Goal: Transaction & Acquisition: Purchase product/service

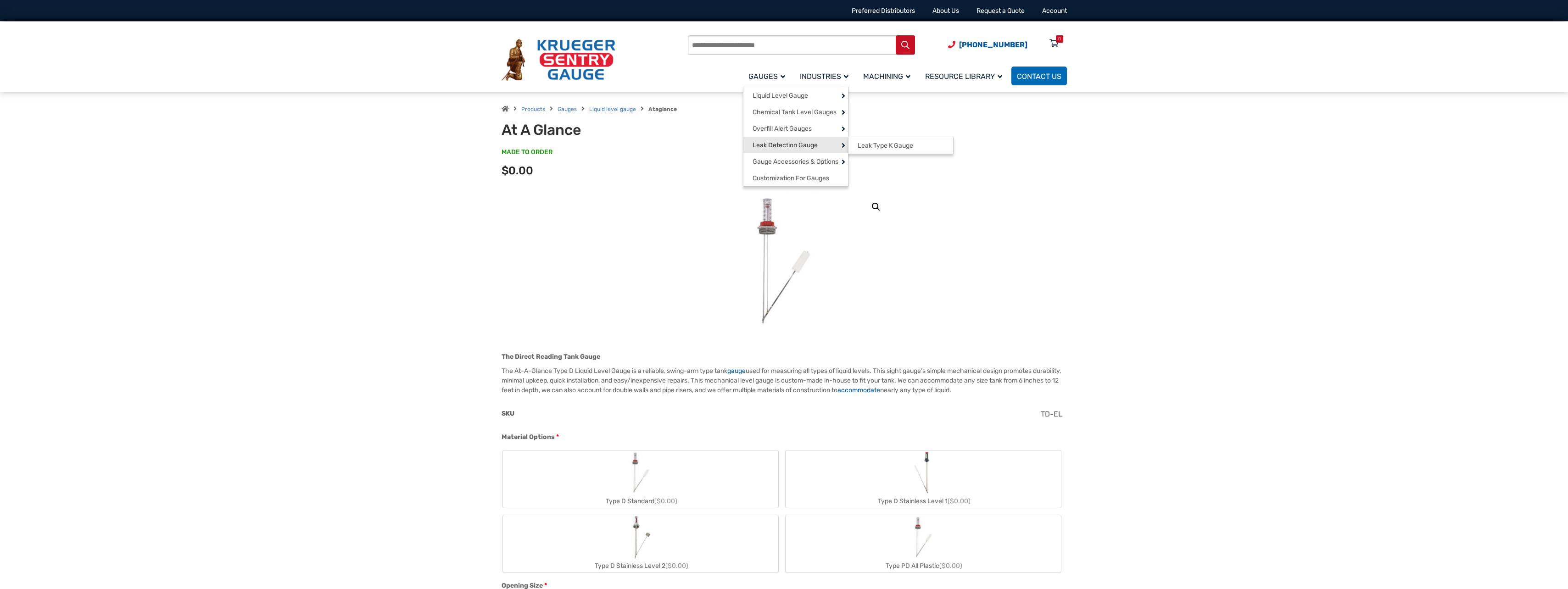
click at [814, 145] on span "Leak Detection Gauge" at bounding box center [785, 145] width 65 height 9
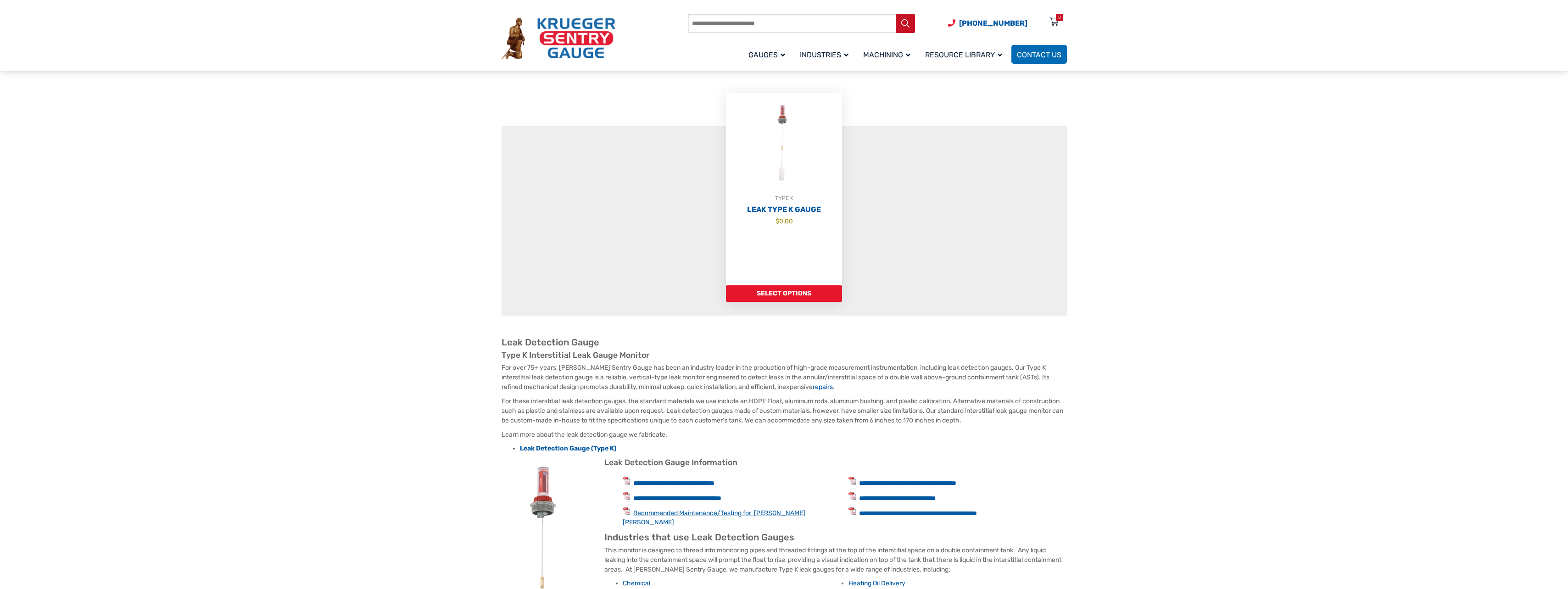
scroll to position [229, 0]
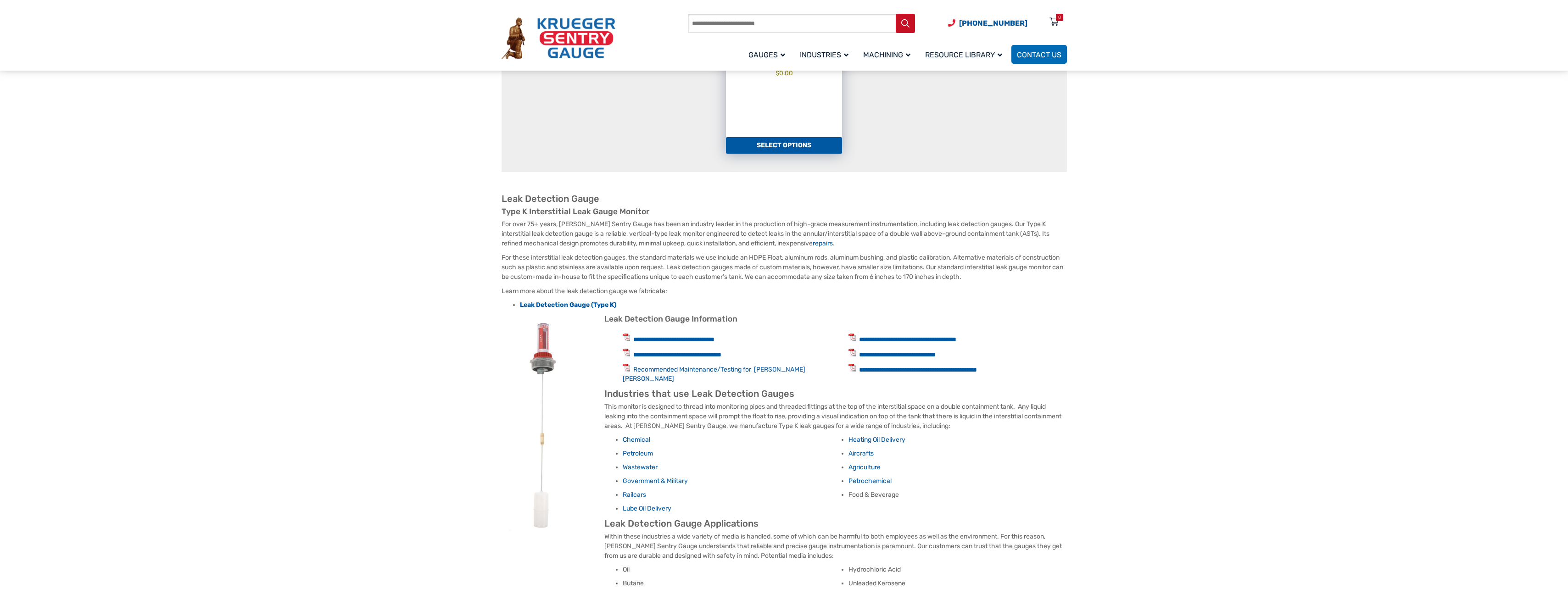
click at [772, 150] on link "Select options" at bounding box center [784, 145] width 116 height 16
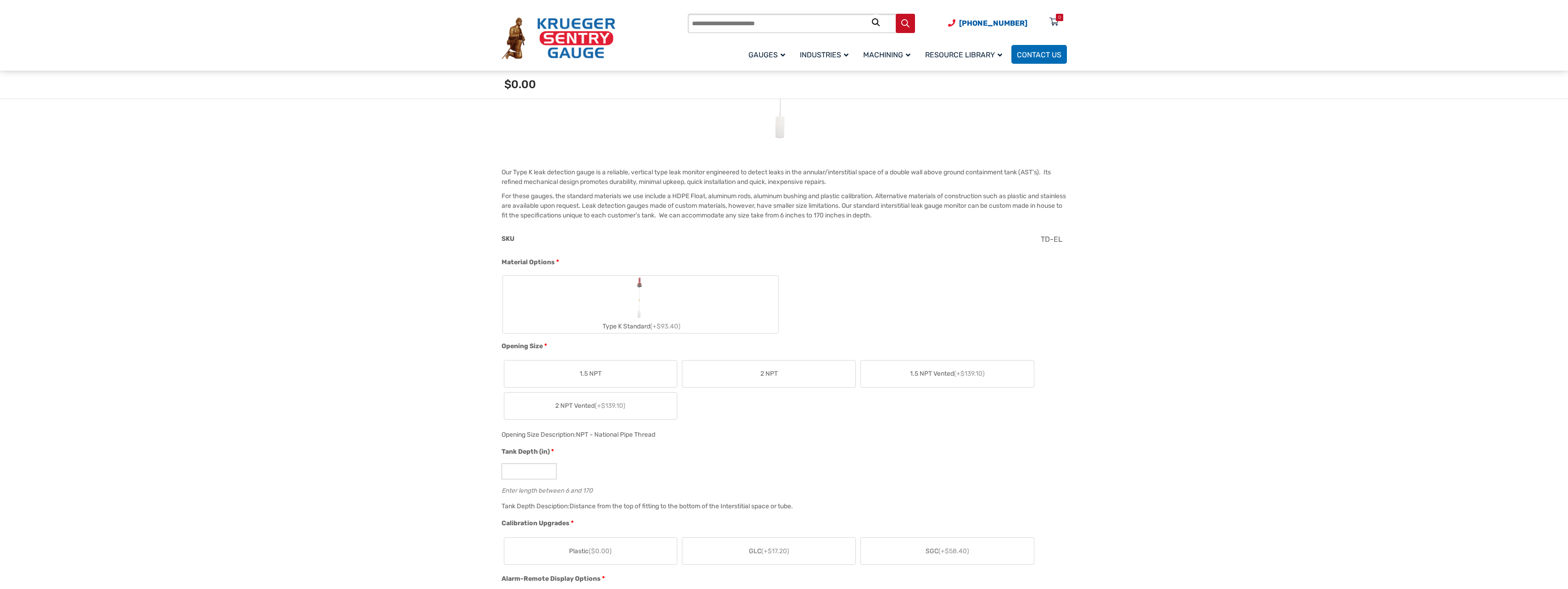
scroll to position [229, 0]
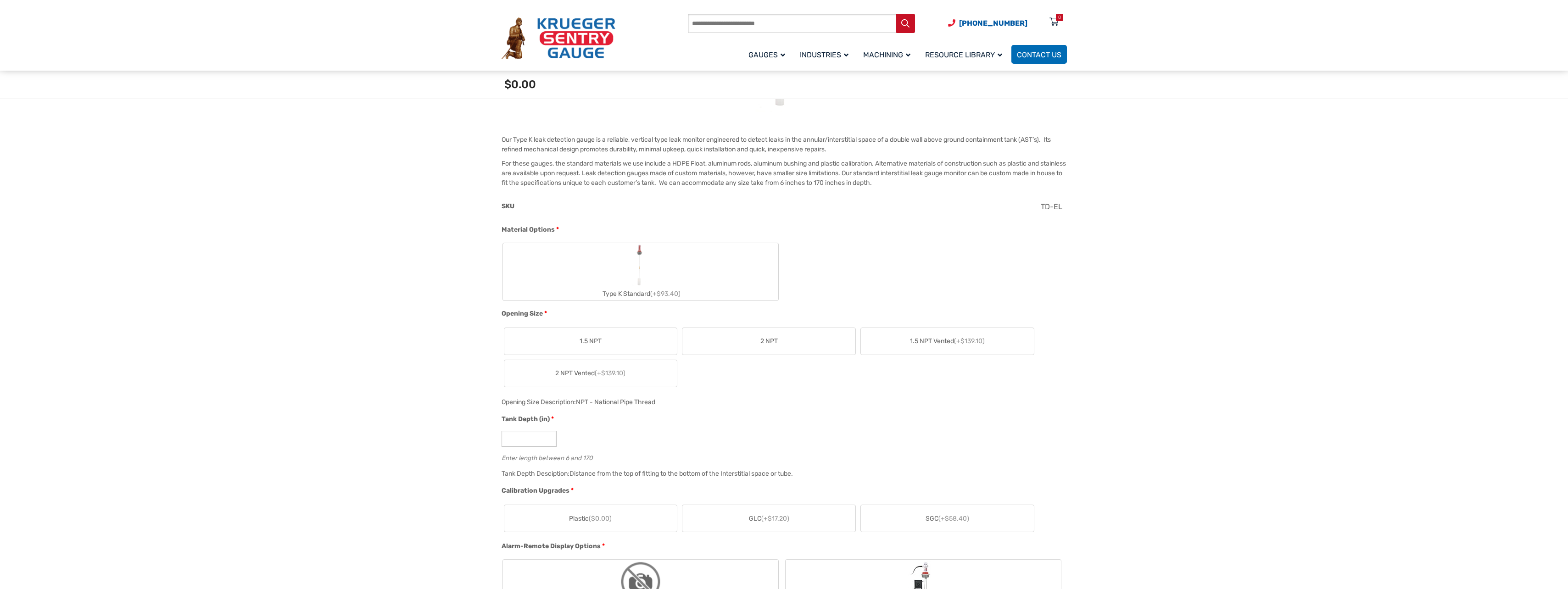
click at [640, 280] on img "Type K Standard" at bounding box center [640, 265] width 18 height 44
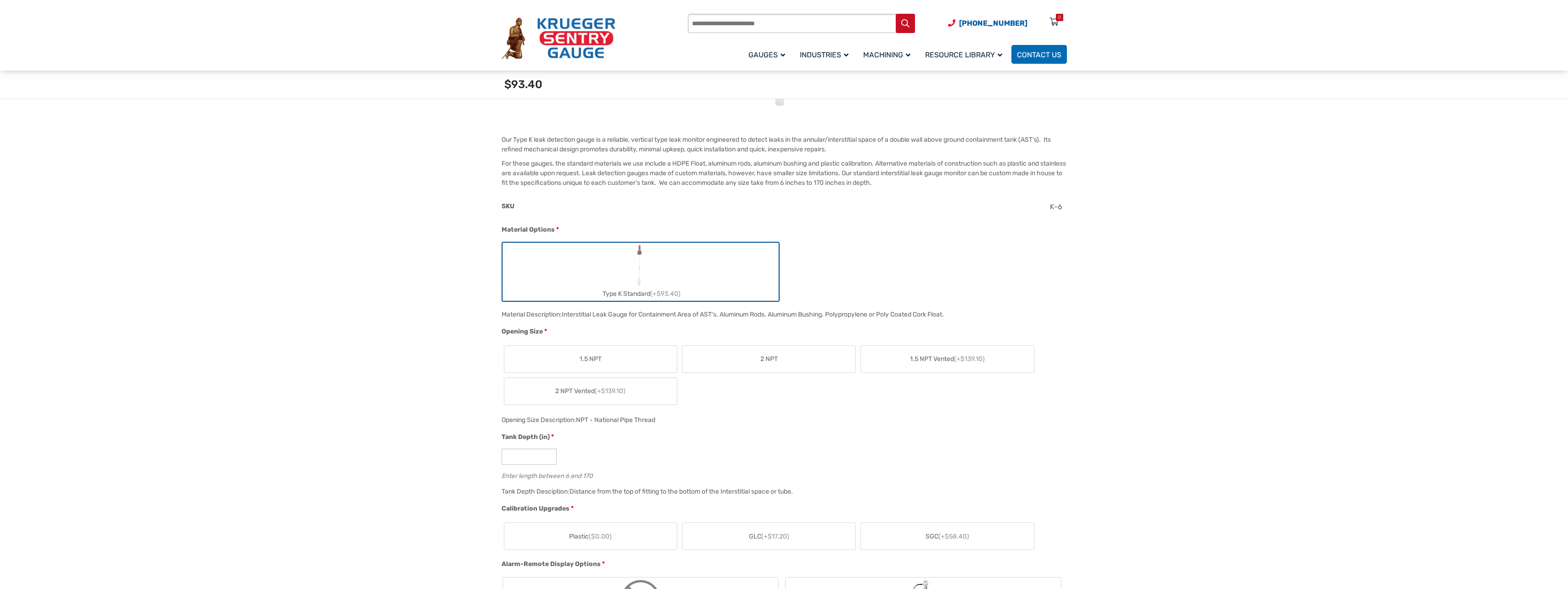
click at [769, 359] on span "2 NPT" at bounding box center [769, 359] width 18 height 10
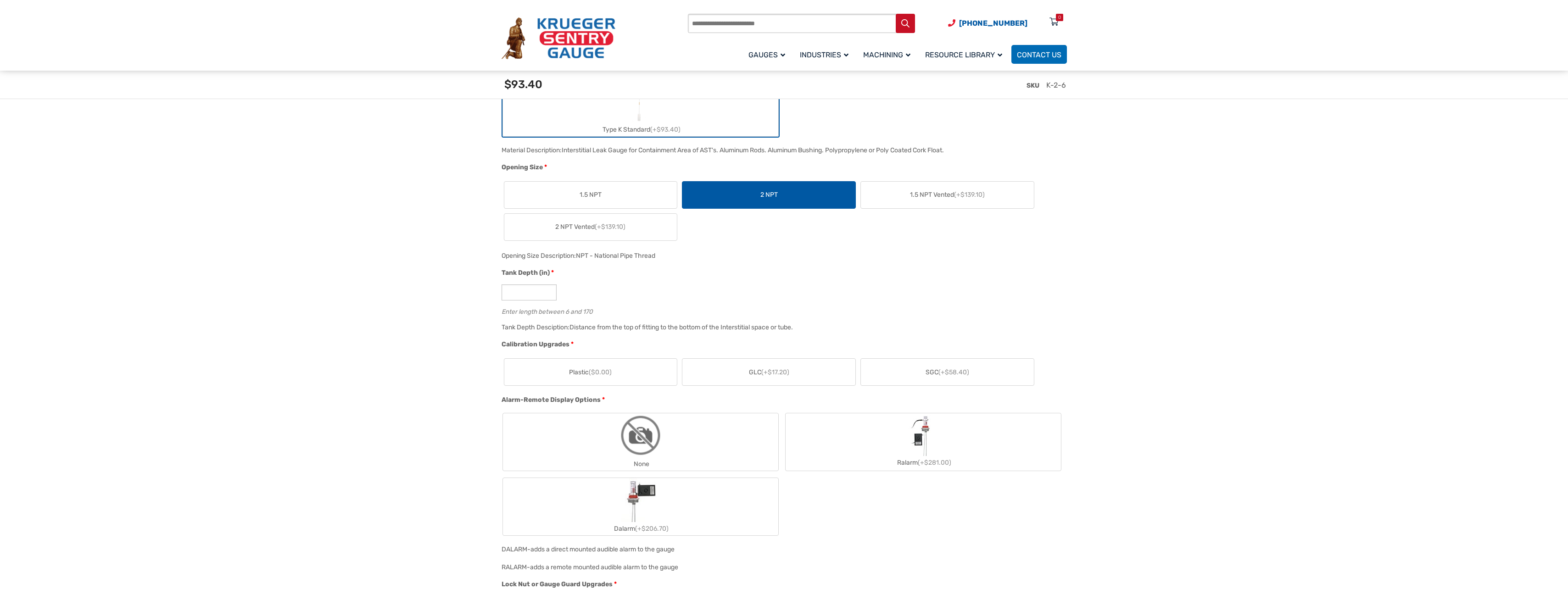
scroll to position [413, 0]
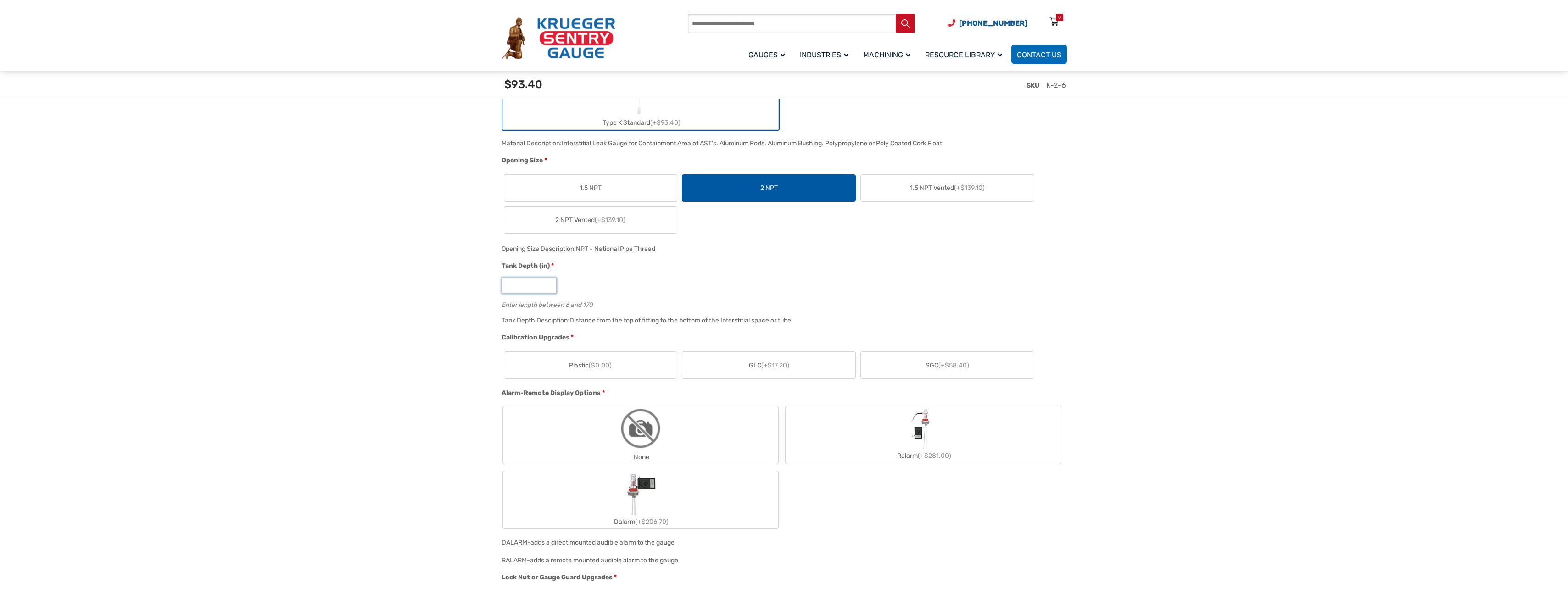
click at [517, 290] on input "*" at bounding box center [529, 285] width 55 height 16
type input "**"
click at [663, 366] on label "Plastic ($0.00)" at bounding box center [591, 365] width 173 height 27
click at [761, 431] on label "None" at bounding box center [641, 435] width 275 height 57
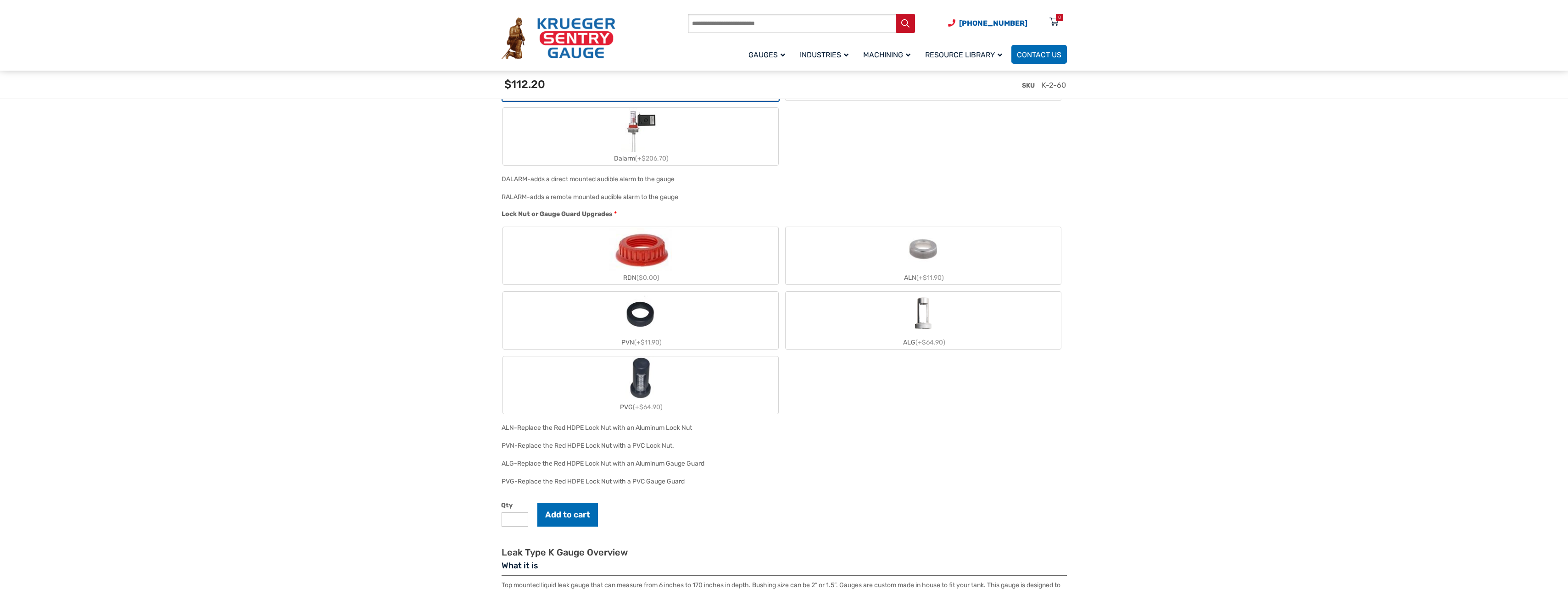
scroll to position [780, 0]
click at [661, 373] on img "PVG" at bounding box center [641, 375] width 44 height 44
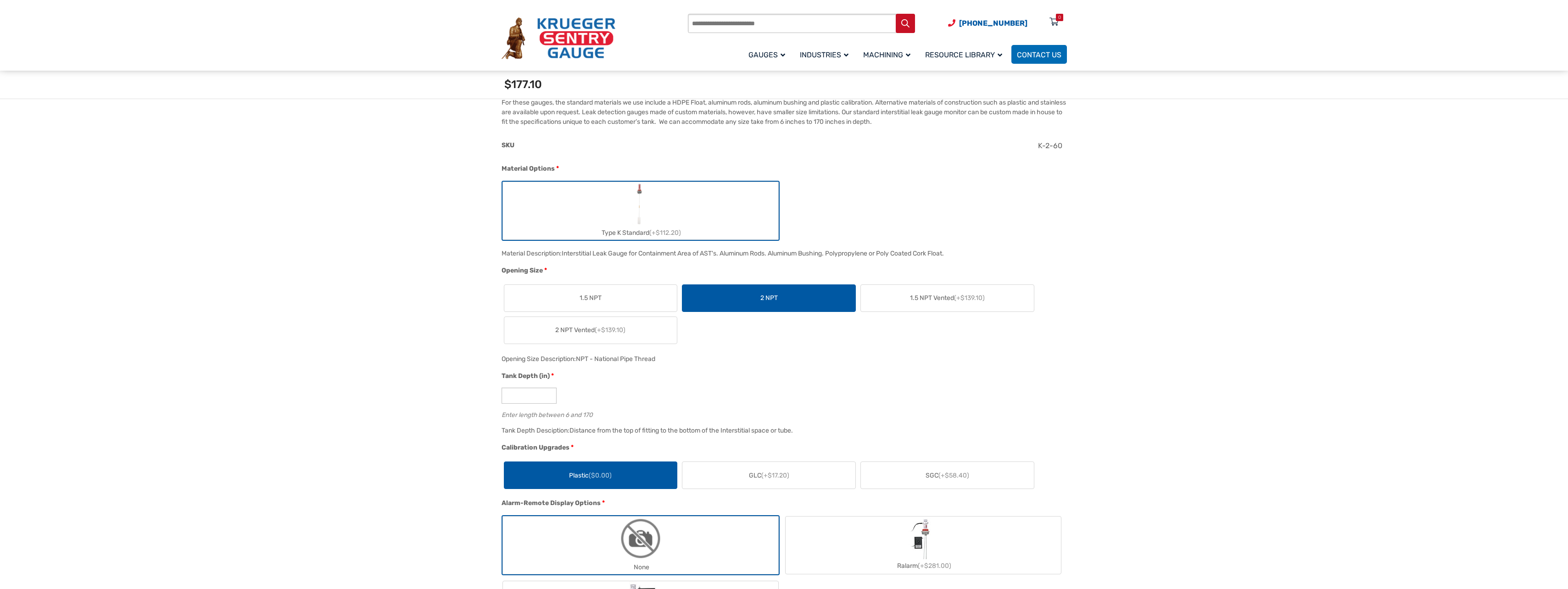
scroll to position [137, 0]
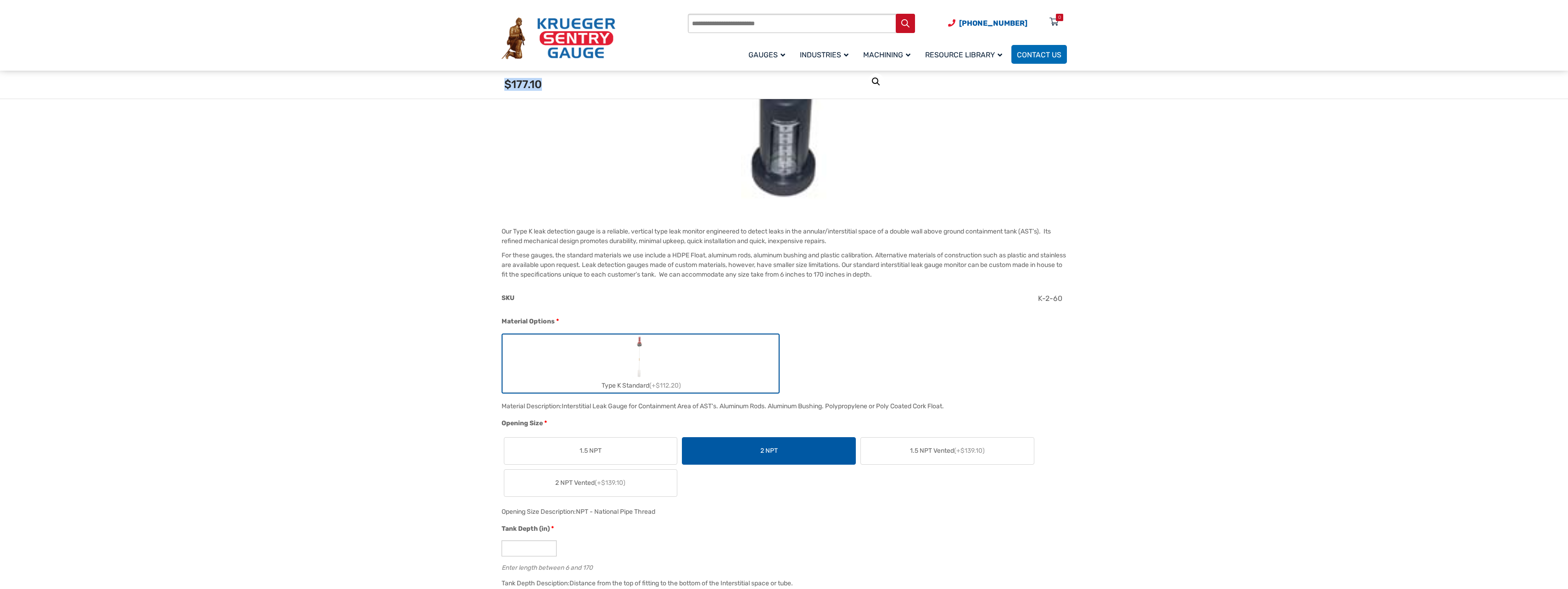
drag, startPoint x: 501, startPoint y: 80, endPoint x: 554, endPoint y: 83, distance: 53.1
click at [554, 83] on div "Options total $177.10" at bounding box center [784, 85] width 573 height 10
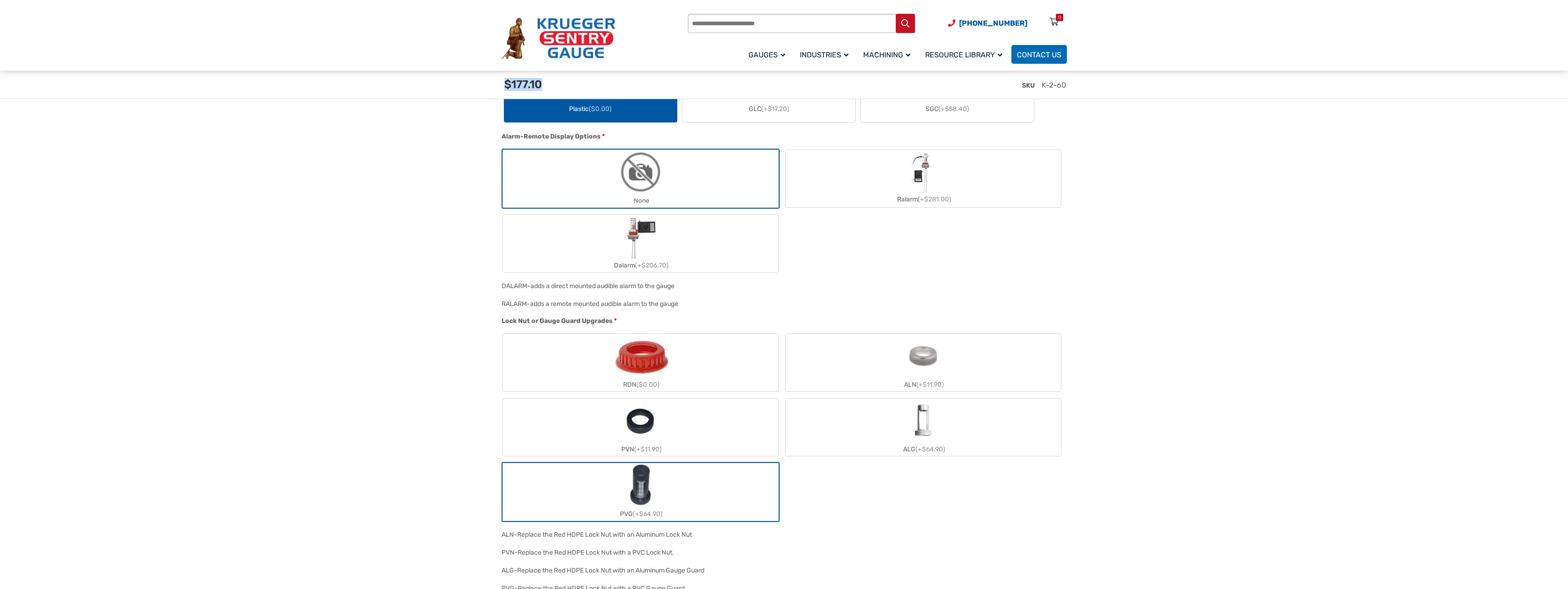
scroll to position [838, 0]
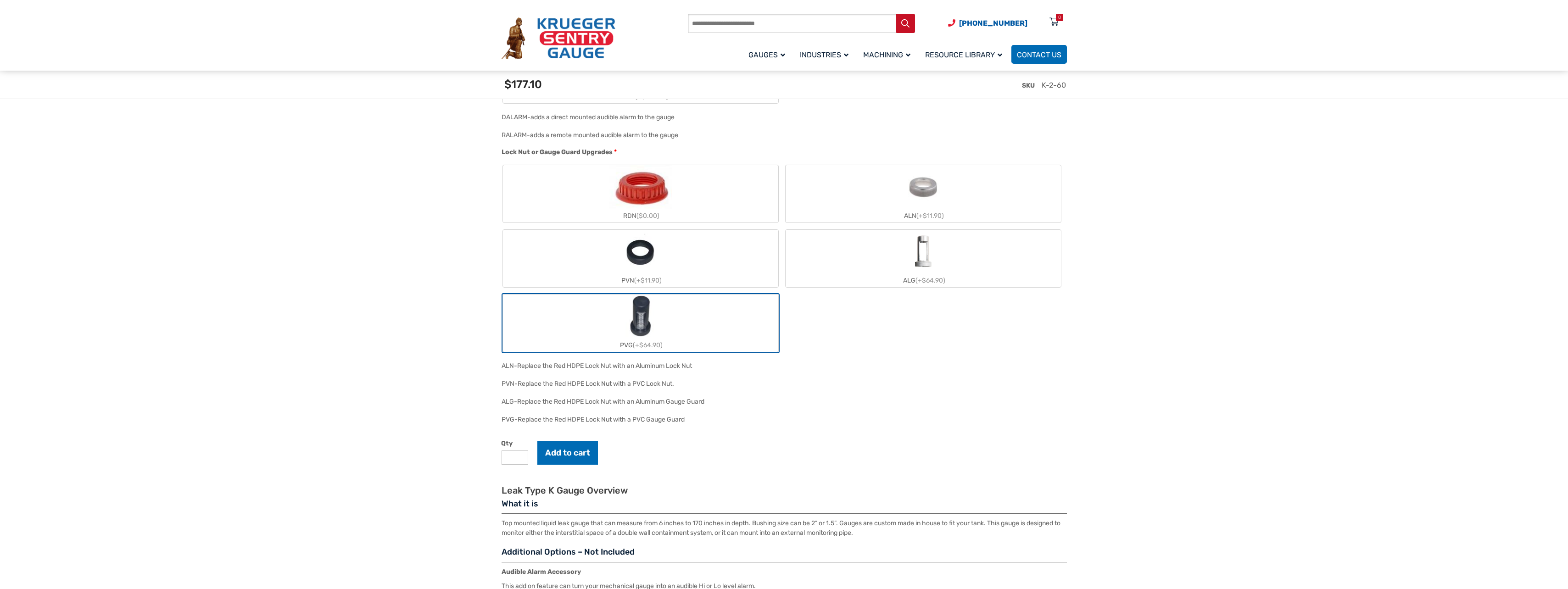
click at [515, 460] on input "*" at bounding box center [515, 457] width 27 height 14
click at [523, 456] on input "*" at bounding box center [515, 457] width 27 height 14
type input "*"
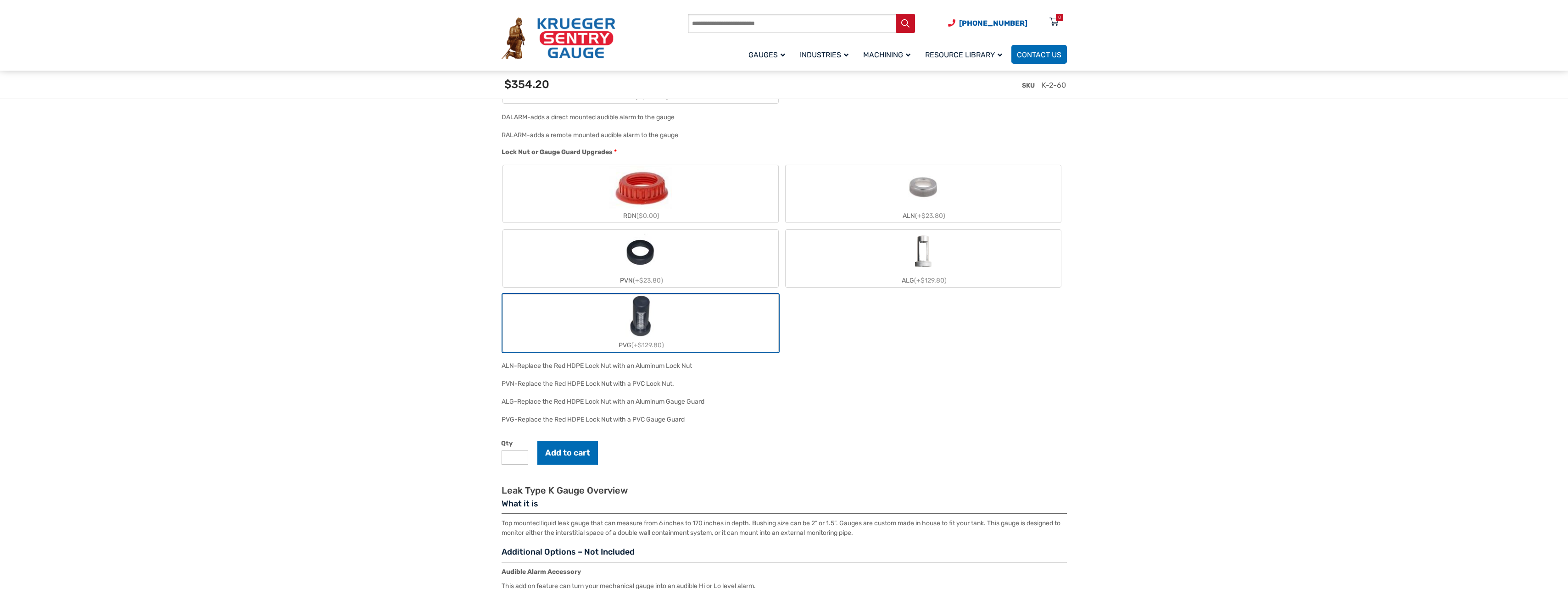
click at [522, 456] on input "*" at bounding box center [515, 457] width 27 height 14
click at [564, 453] on button "Add to cart" at bounding box center [567, 452] width 61 height 24
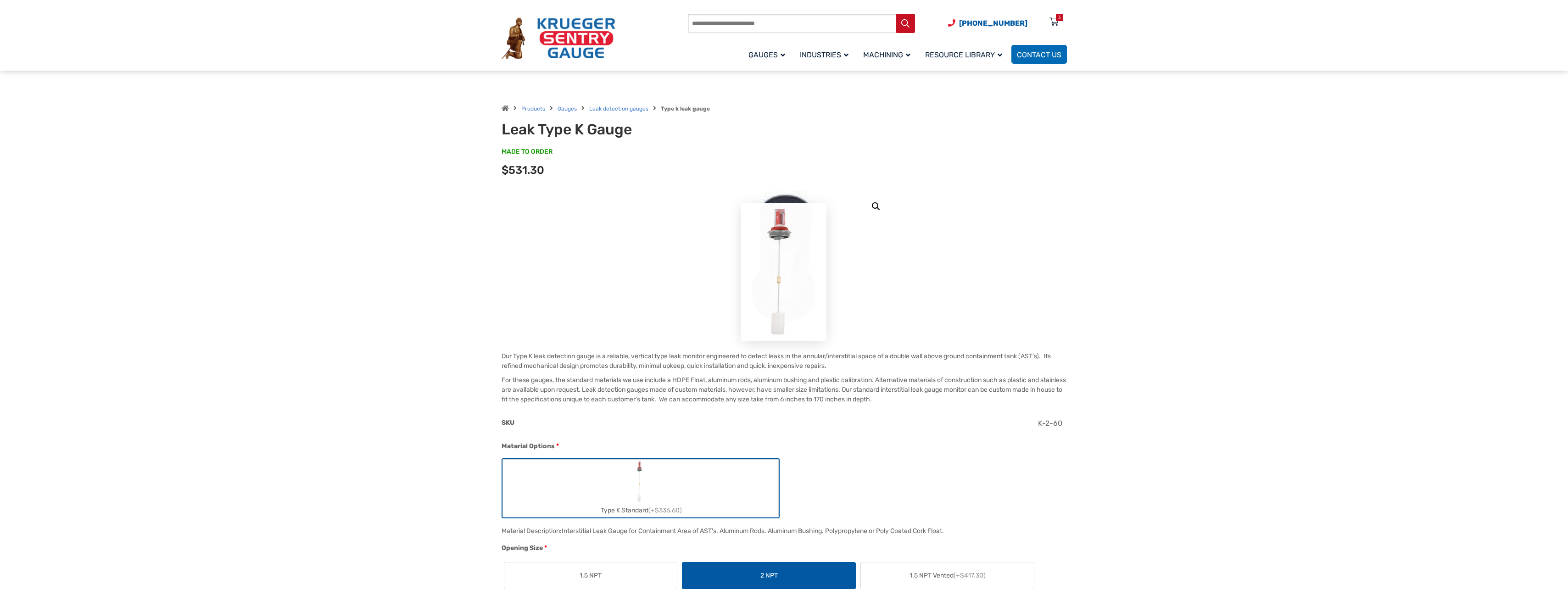
scroll to position [0, 0]
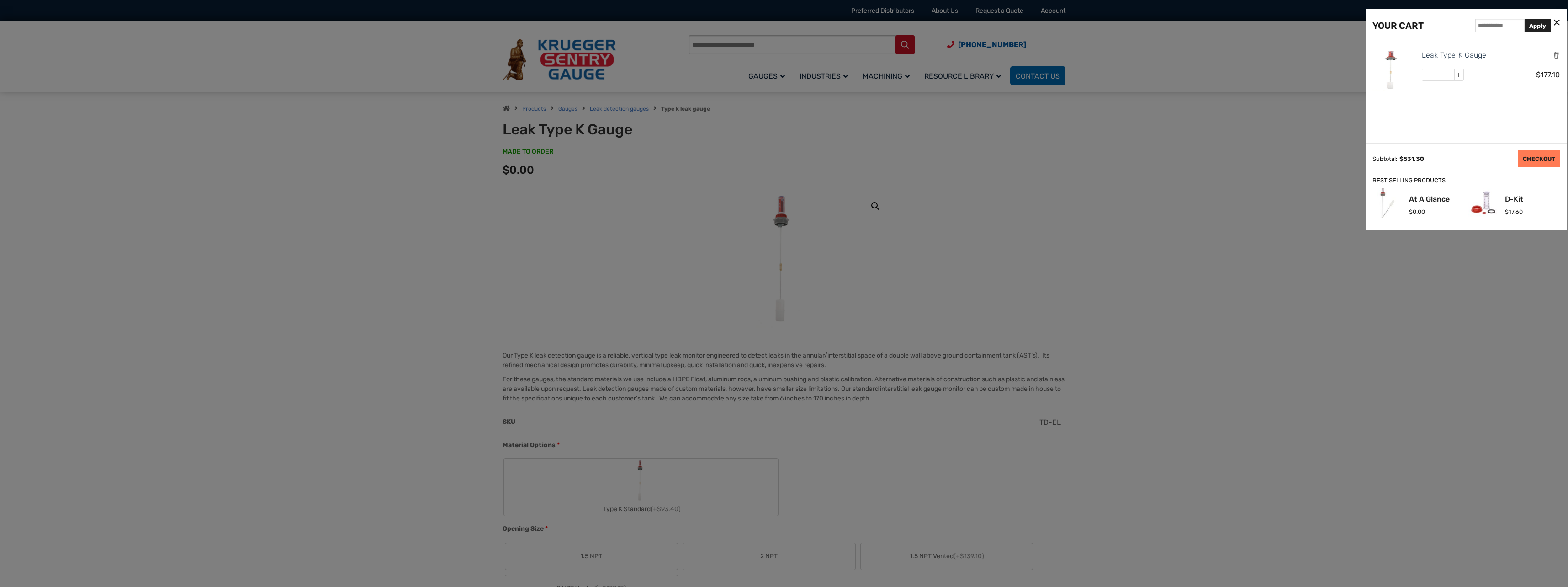
click at [1534, 159] on link "CHECKOUT" at bounding box center [1539, 158] width 41 height 16
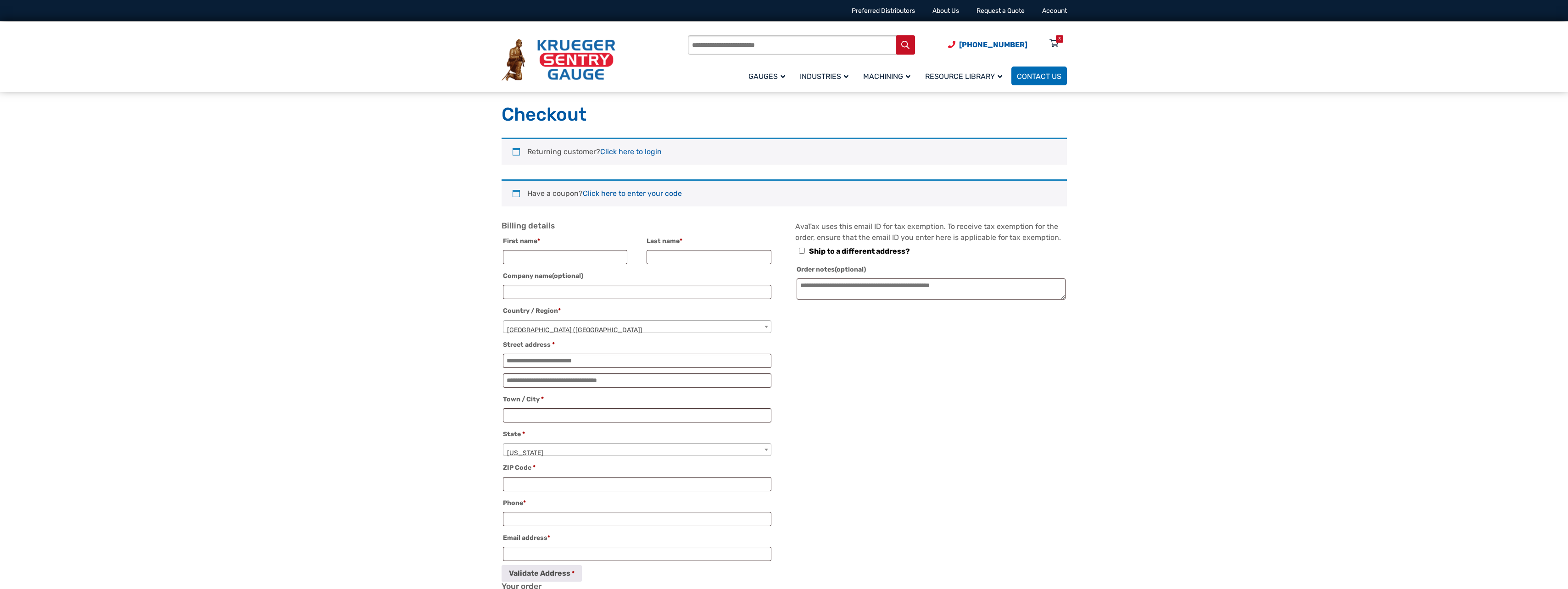
select select "**"
click at [652, 153] on link "Click here to login" at bounding box center [631, 152] width 62 height 9
type input "**********"
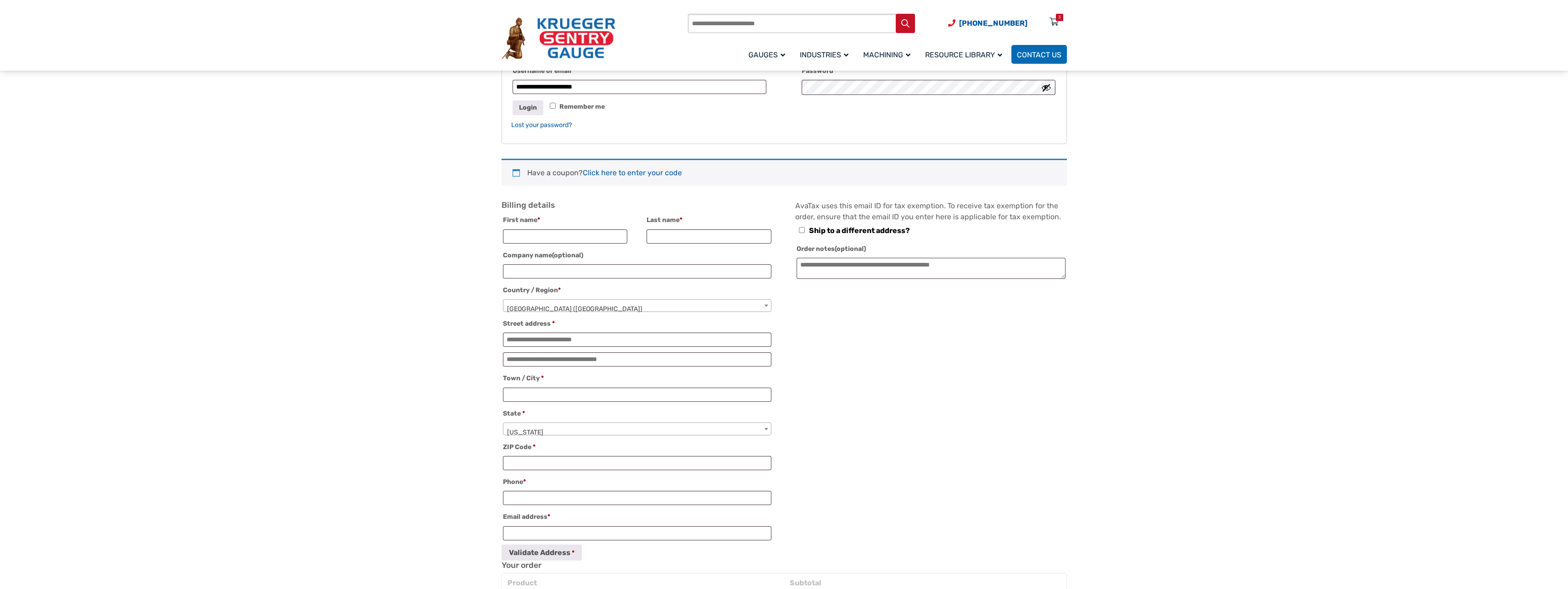
scroll to position [156, 0]
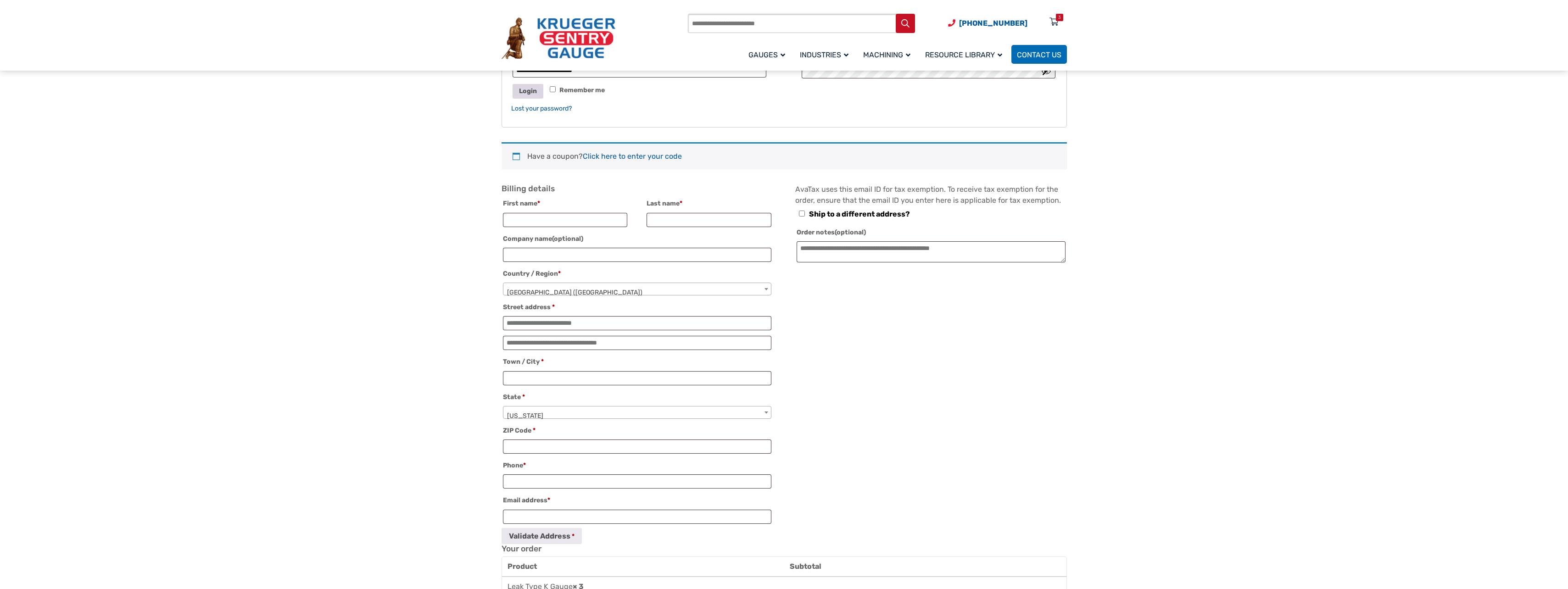
click at [531, 93] on button "Login" at bounding box center [528, 90] width 31 height 14
